Goal: Information Seeking & Learning: Learn about a topic

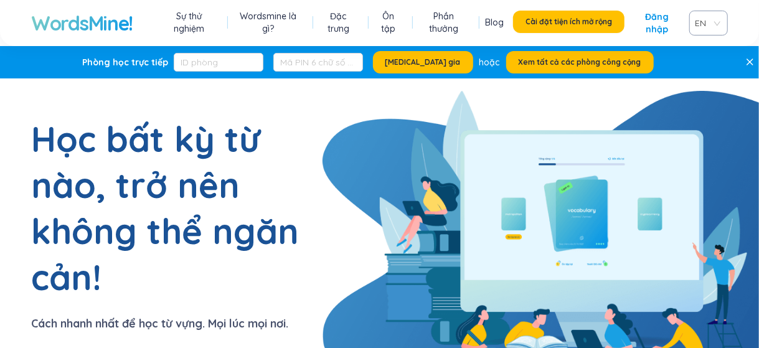
click at [560, 67] on span "Xem tất cả các phòng công cộng" at bounding box center [580, 62] width 123 height 10
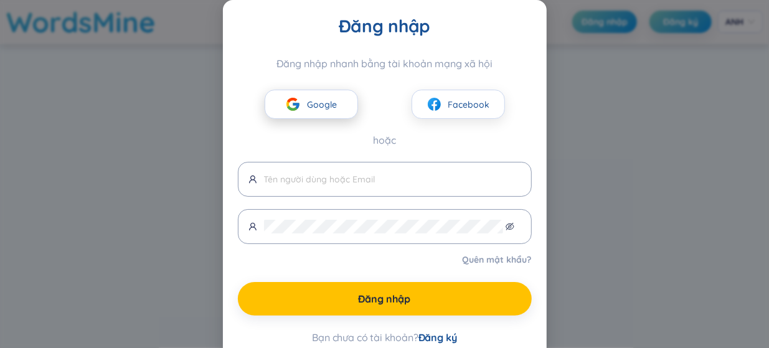
click at [322, 101] on font "Google" at bounding box center [322, 104] width 30 height 11
click at [316, 108] on font "Google" at bounding box center [322, 104] width 30 height 11
click at [586, 89] on div "Đăng nhập Đăng nhập nhanh bằng tài khoản mạng xã hội Google Facebook hoặc Quên …" at bounding box center [384, 174] width 769 height 348
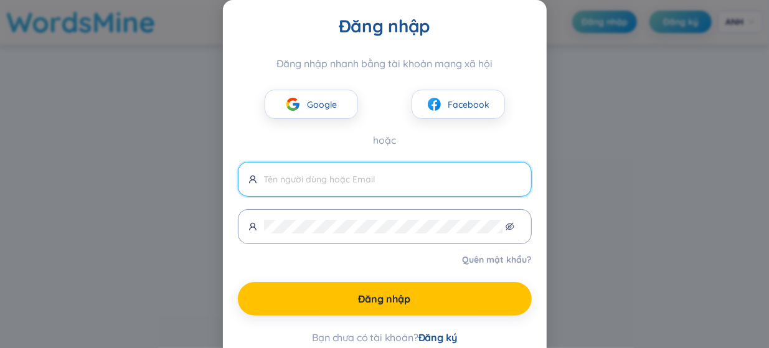
click at [432, 333] on font "Đăng ký" at bounding box center [438, 337] width 39 height 12
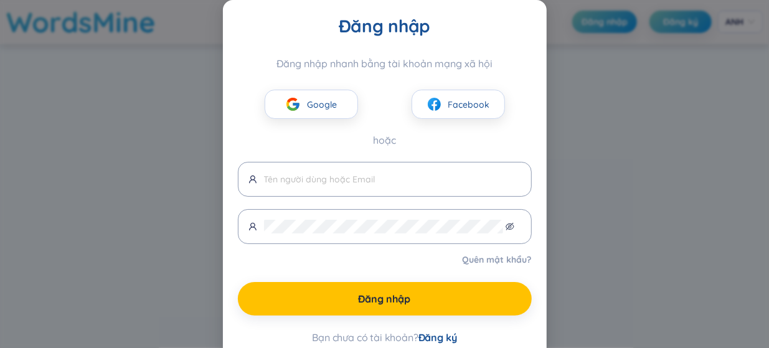
click at [432, 338] on font "Đăng ký" at bounding box center [438, 337] width 39 height 12
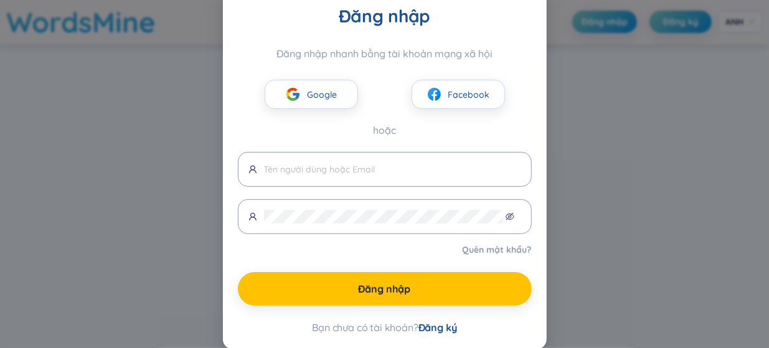
click at [439, 325] on font "Đăng ký" at bounding box center [438, 327] width 39 height 12
click at [440, 323] on font "Đăng ký" at bounding box center [438, 327] width 39 height 12
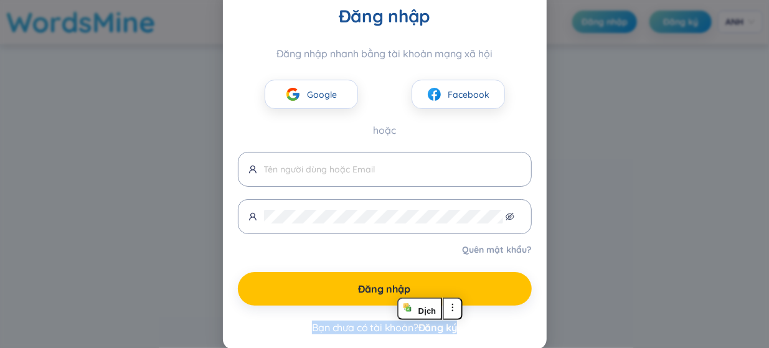
click at [530, 333] on div "Đăng nhập Đăng nhập nhanh bằng tài khoản mạng xã hội Google Facebook hoặc Quên …" at bounding box center [385, 169] width 324 height 359
click at [425, 328] on font "Đăng ký" at bounding box center [438, 327] width 39 height 12
click at [604, 313] on div "Đăng nhập Đăng nhập nhanh bằng tài khoản mạng xã hội Google Facebook hoặc Quên …" at bounding box center [384, 174] width 769 height 348
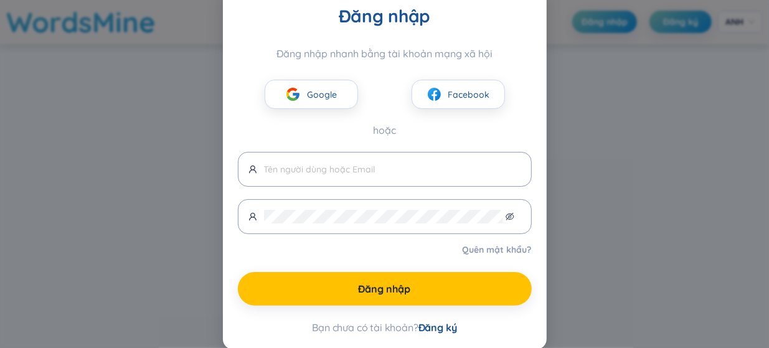
click at [446, 325] on font "Đăng ký" at bounding box center [438, 327] width 39 height 12
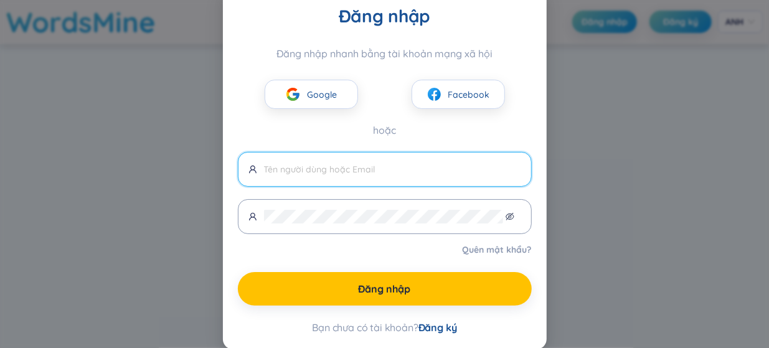
click at [359, 166] on input "text" at bounding box center [392, 170] width 257 height 14
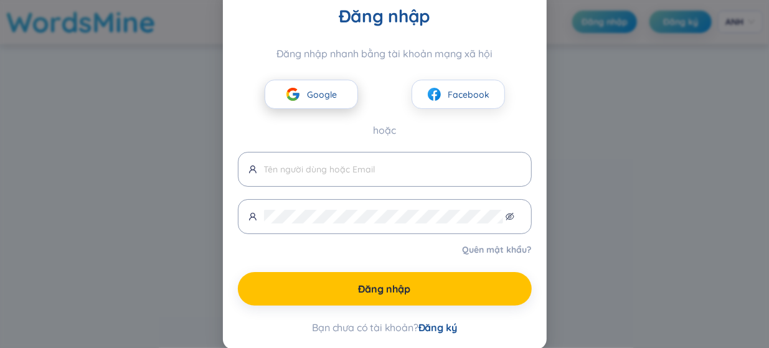
click at [322, 95] on font "Google" at bounding box center [322, 94] width 30 height 11
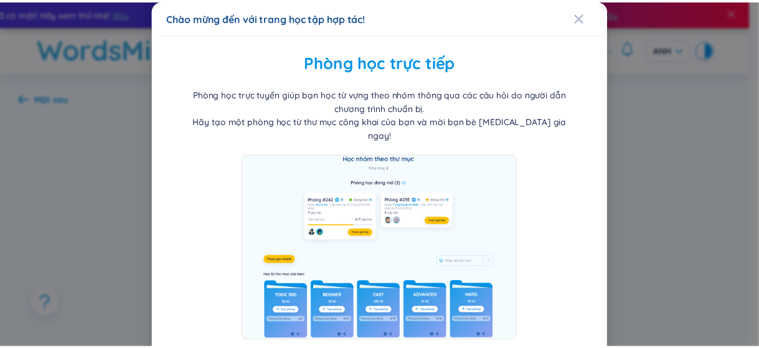
scroll to position [59, 0]
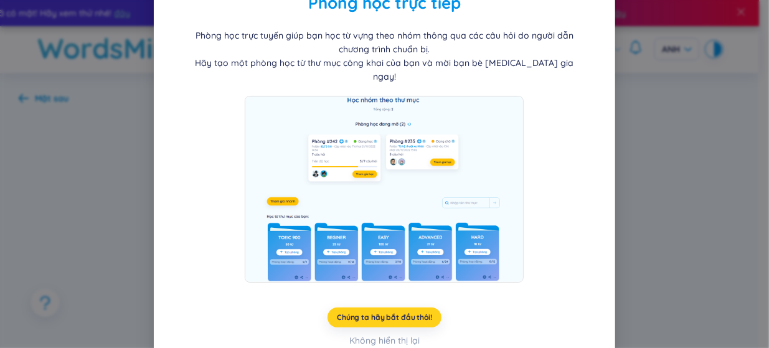
click at [420, 313] on font "Chúng ta hãy bắt đầu thôi!" at bounding box center [384, 317] width 95 height 9
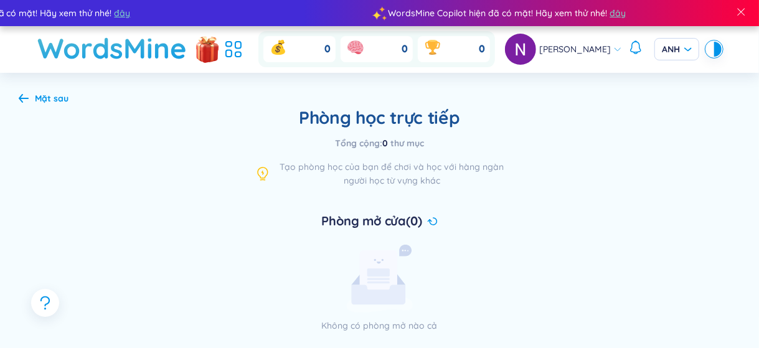
click at [39, 98] on font "Mặt sau" at bounding box center [52, 98] width 34 height 11
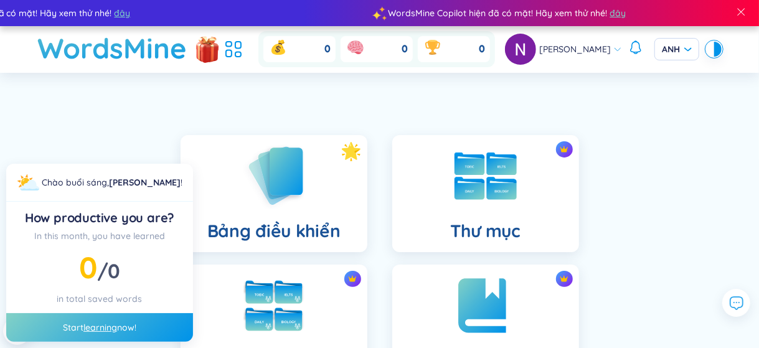
scroll to position [62, 0]
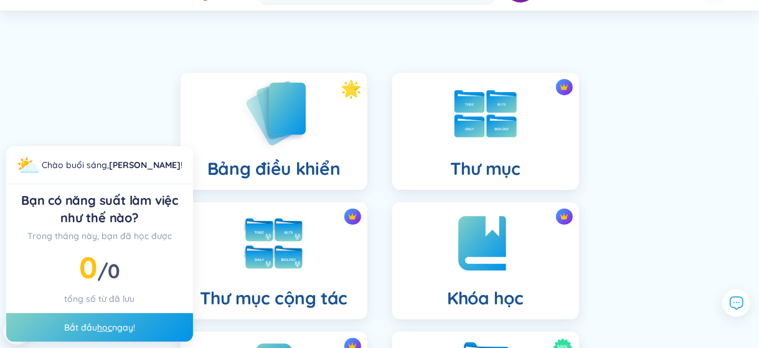
click at [314, 141] on div "Bảng điều khiển" at bounding box center [274, 131] width 187 height 117
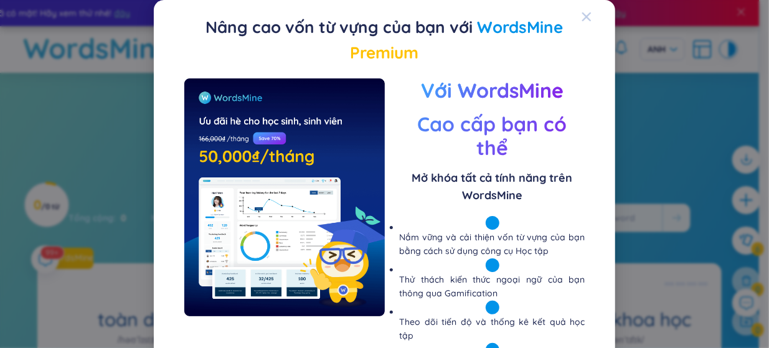
click at [582, 19] on icon "Đóng" at bounding box center [587, 17] width 10 height 10
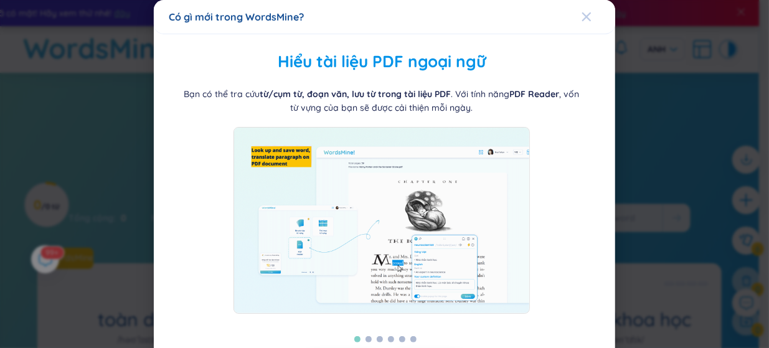
click at [583, 19] on icon "Đóng" at bounding box center [587, 16] width 9 height 9
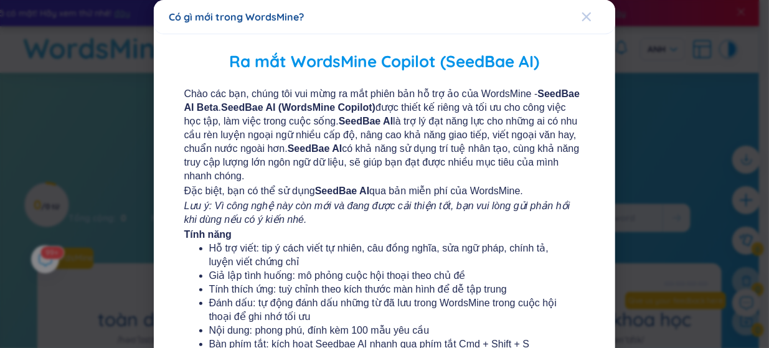
click at [586, 22] on span "Đóng" at bounding box center [599, 17] width 34 height 34
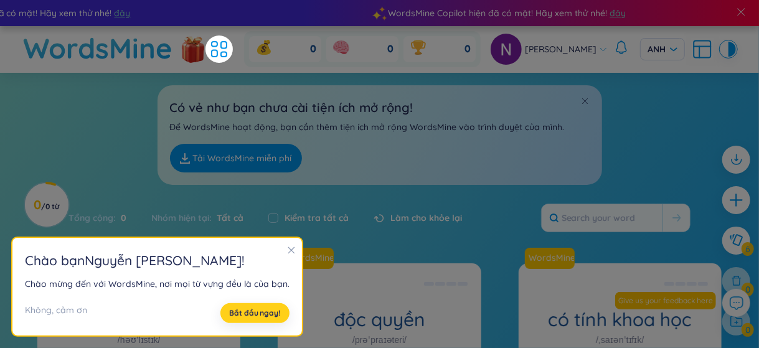
click at [267, 318] on span "Bắt đầu ngay!" at bounding box center [255, 313] width 50 height 10
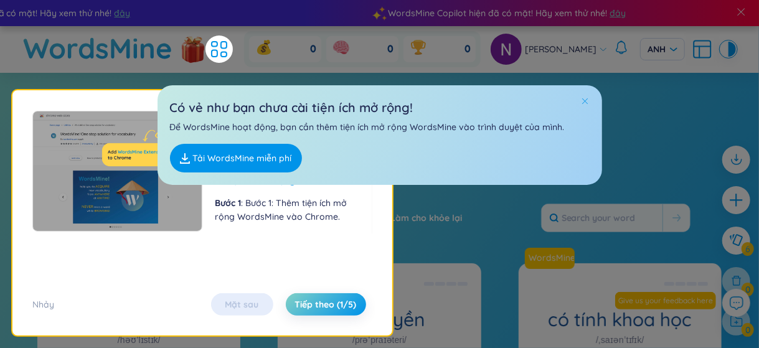
click at [586, 100] on span at bounding box center [585, 101] width 9 height 9
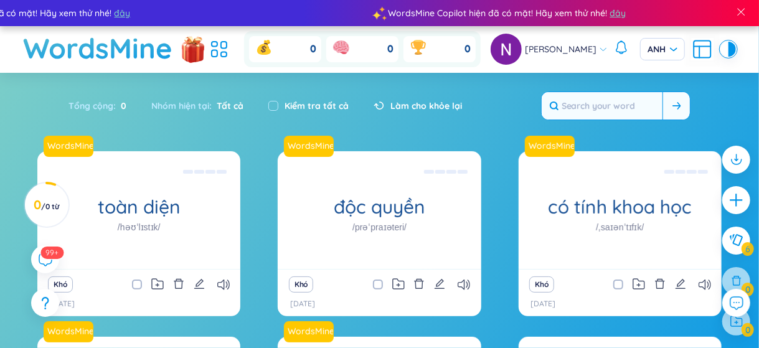
click at [619, 108] on input "text" at bounding box center [602, 105] width 121 height 27
paste input "reception desk"
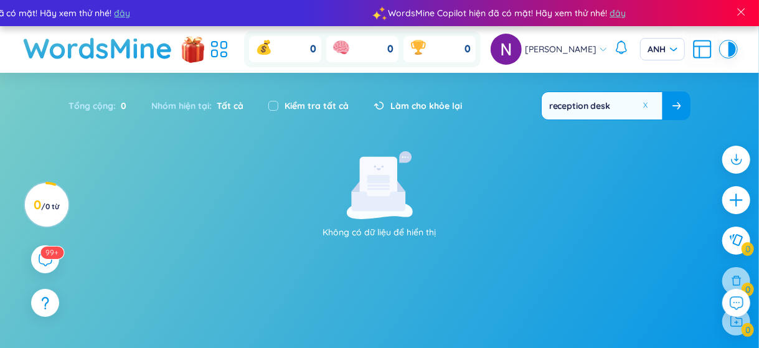
type input "reception desk"
click at [673, 107] on icon at bounding box center [677, 105] width 9 height 7
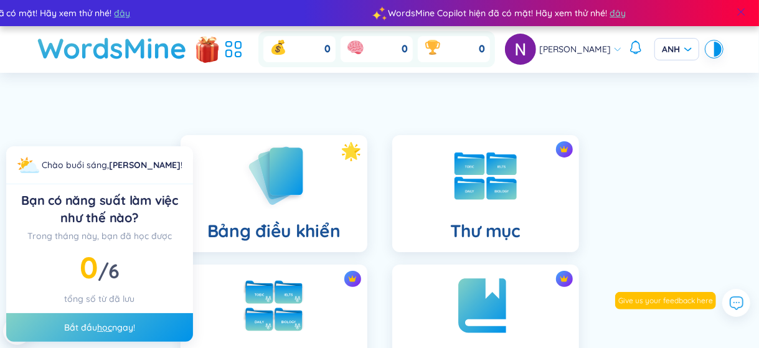
click at [746, 12] on span at bounding box center [741, 11] width 11 height 11
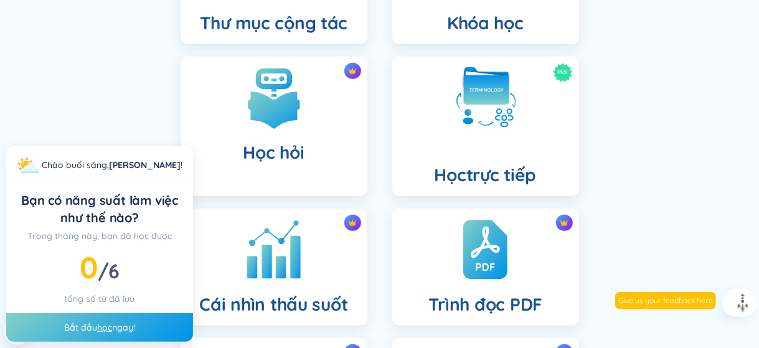
scroll to position [436, 0]
